Goal: Task Accomplishment & Management: Manage account settings

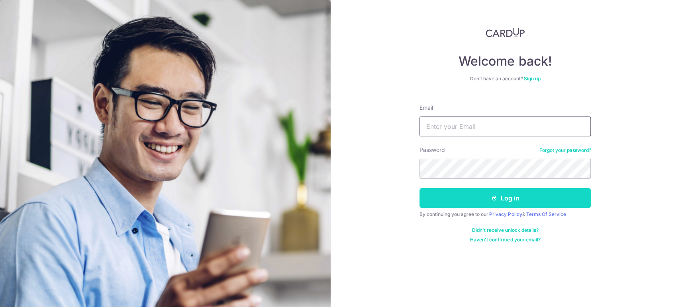
type input "[EMAIL_ADDRESS][DOMAIN_NAME]"
click at [486, 195] on button "Log in" at bounding box center [504, 198] width 171 height 20
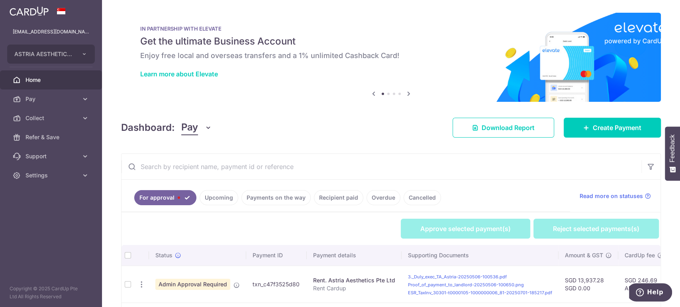
click at [199, 134] on button "Pay" at bounding box center [196, 127] width 31 height 15
click at [199, 170] on link "Collect" at bounding box center [223, 169] width 83 height 19
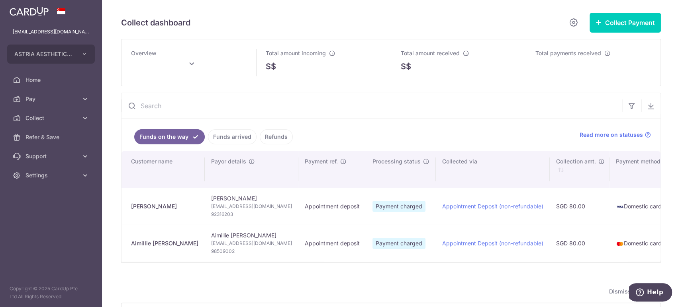
click at [281, 292] on div "Dismiss guide" at bounding box center [391, 292] width 540 height 10
type input "[DATE]"
type input "October 2025"
type input "[DATE]"
click at [217, 131] on link "Funds arrived" at bounding box center [232, 136] width 49 height 15
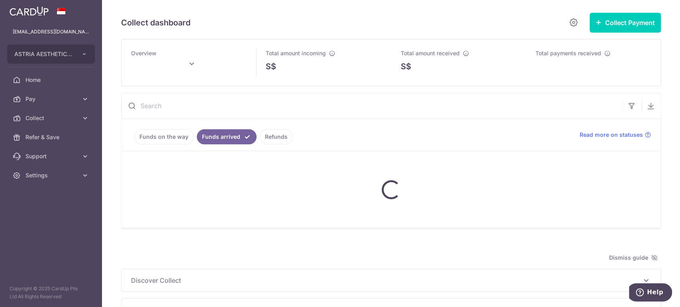
click at [158, 131] on link "Funds on the way" at bounding box center [163, 136] width 59 height 15
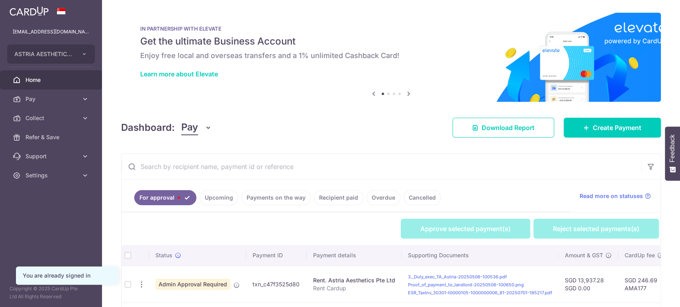
click at [204, 132] on button "Pay" at bounding box center [196, 127] width 31 height 15
click at [199, 168] on link "Collect" at bounding box center [223, 169] width 83 height 19
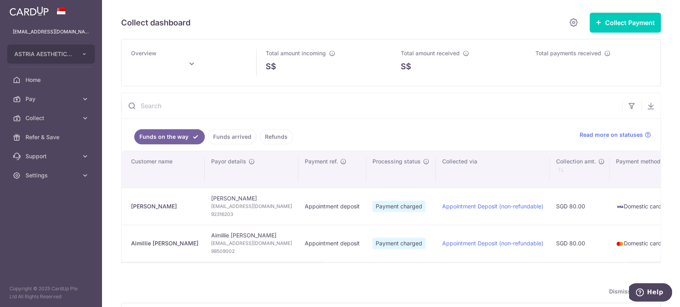
type input "[DATE]"
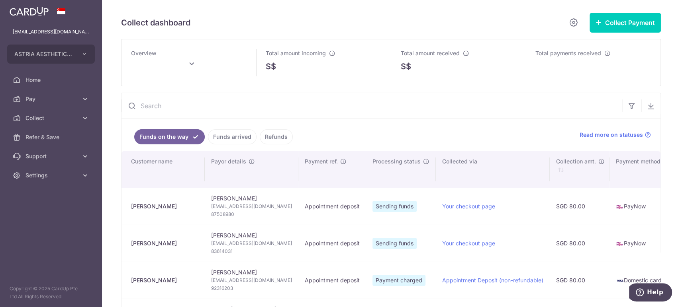
type input "[DATE]"
drag, startPoint x: 212, startPoint y: 214, endPoint x: 186, endPoint y: 213, distance: 25.5
click at [211, 213] on span "87508980" at bounding box center [251, 215] width 81 height 8
copy span "87508980"
click at [229, 205] on span "[EMAIL_ADDRESS][DOMAIN_NAME]" at bounding box center [251, 207] width 81 height 8
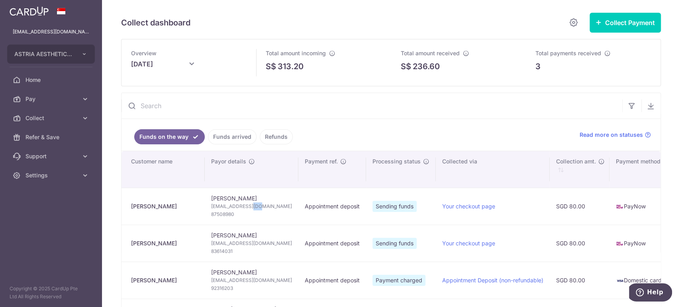
click at [229, 205] on span "[EMAIL_ADDRESS][DOMAIN_NAME]" at bounding box center [251, 207] width 81 height 8
copy td "[EMAIL_ADDRESS][DOMAIN_NAME]"
click at [213, 197] on td "[PERSON_NAME] [PERSON_NAME][EMAIL_ADDRESS][DOMAIN_NAME] 87508980" at bounding box center [252, 206] width 94 height 37
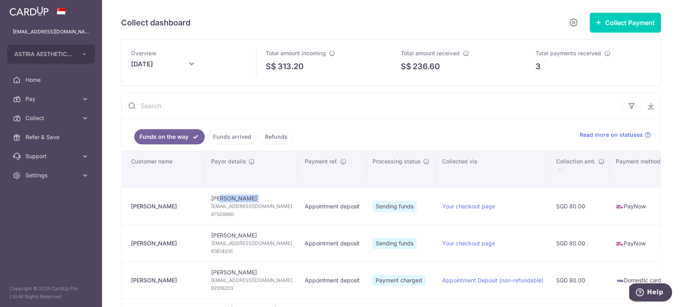
click at [213, 197] on td "[PERSON_NAME] [PERSON_NAME][EMAIL_ADDRESS][DOMAIN_NAME] 87508980" at bounding box center [252, 206] width 94 height 37
copy td "[PERSON_NAME]"
drag, startPoint x: 222, startPoint y: 234, endPoint x: 181, endPoint y: 233, distance: 41.0
click at [205, 233] on td "[PERSON_NAME] [PERSON_NAME][EMAIL_ADDRESS][DOMAIN_NAME] 83614031" at bounding box center [252, 243] width 94 height 37
copy td "[PERSON_NAME]"
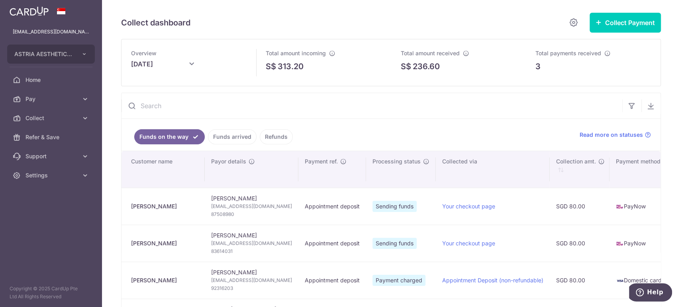
click at [229, 244] on span "[EMAIL_ADDRESS][DOMAIN_NAME]" at bounding box center [251, 244] width 81 height 8
copy td "[EMAIL_ADDRESS][DOMAIN_NAME]"
click at [211, 251] on span "83614031" at bounding box center [251, 252] width 81 height 8
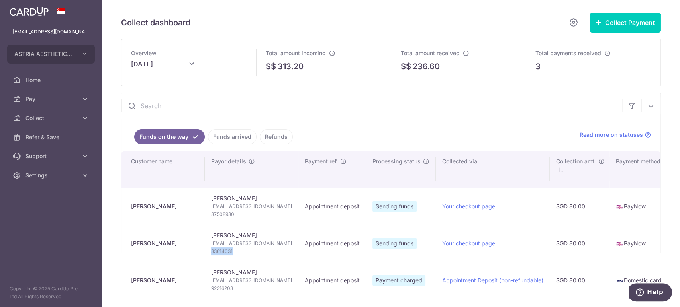
click at [211, 251] on span "83614031" at bounding box center [251, 252] width 81 height 8
copy span "83614031"
